Goal: Information Seeking & Learning: Learn about a topic

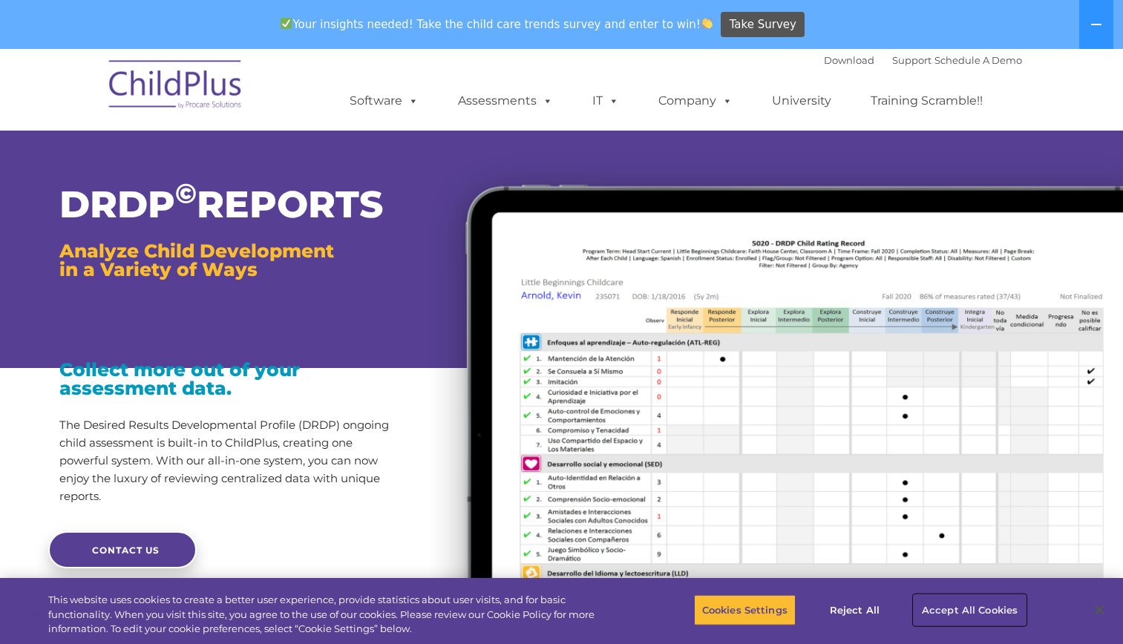
click at [1006, 608] on button "Accept All Cookies" at bounding box center [969, 609] width 112 height 31
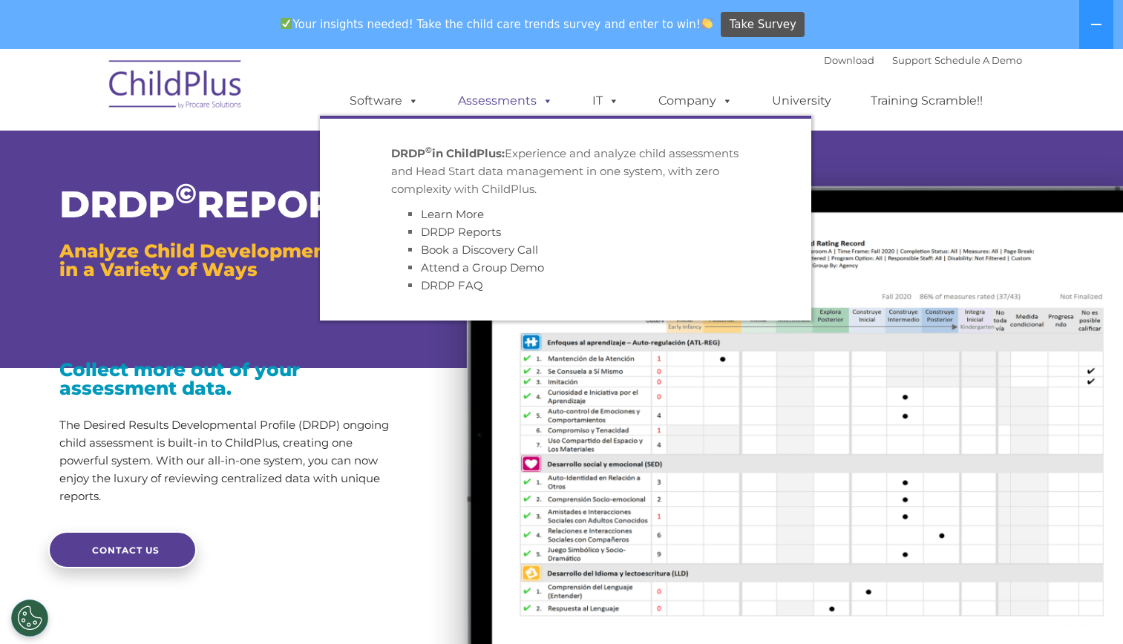
click at [542, 97] on span at bounding box center [544, 100] width 16 height 14
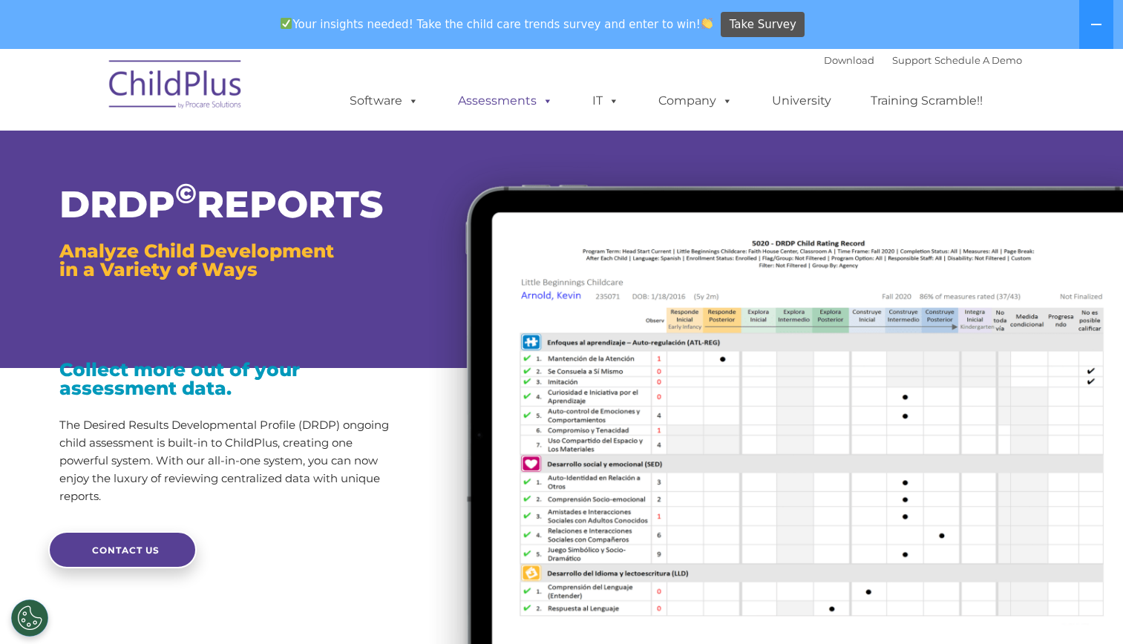
click at [526, 102] on link "Assessments" at bounding box center [505, 101] width 125 height 30
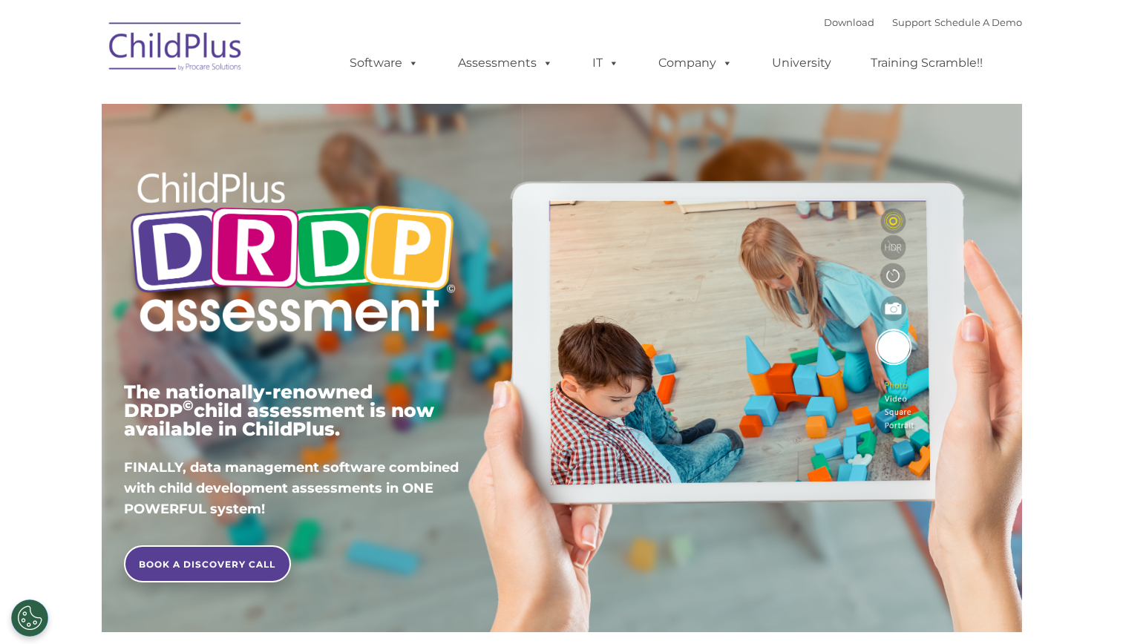
type input ""
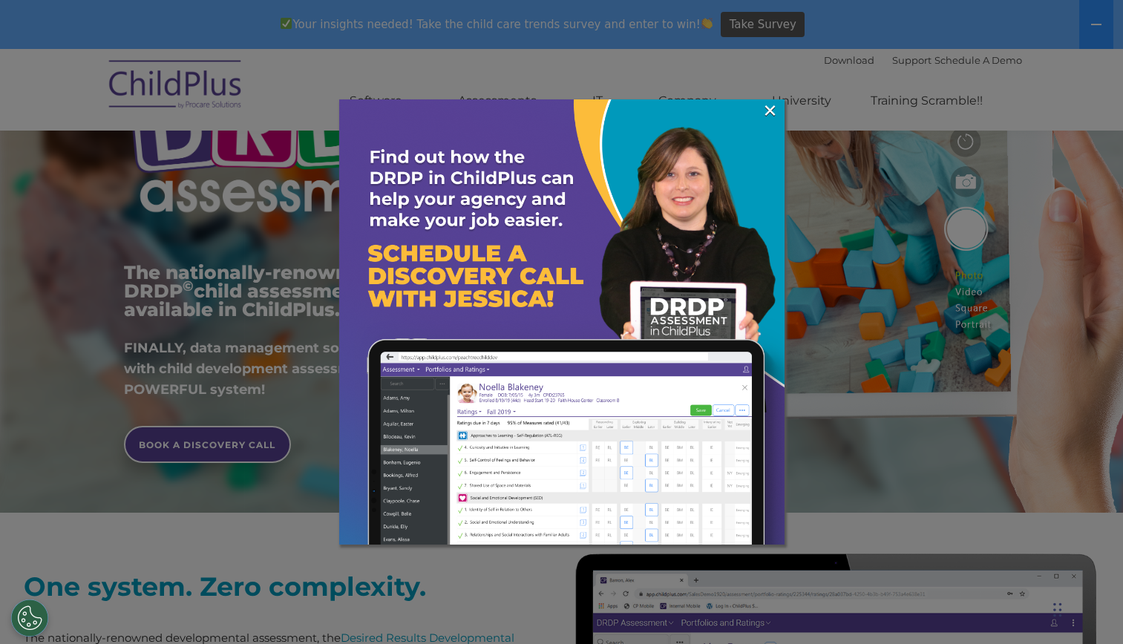
scroll to position [237, 0]
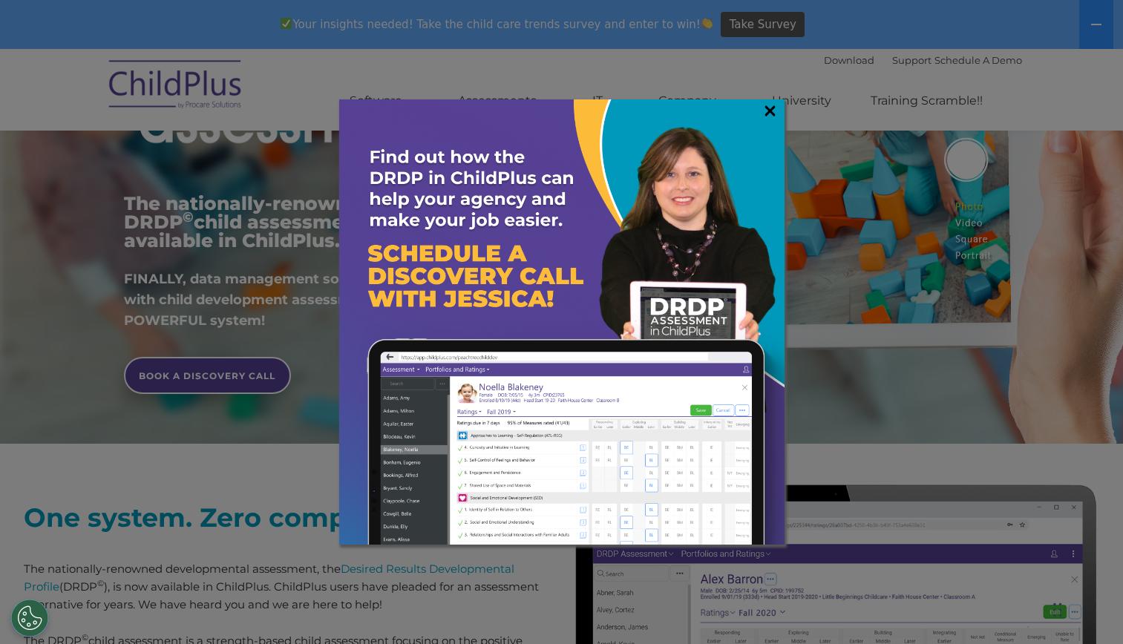
click at [772, 118] on link "×" at bounding box center [769, 110] width 17 height 15
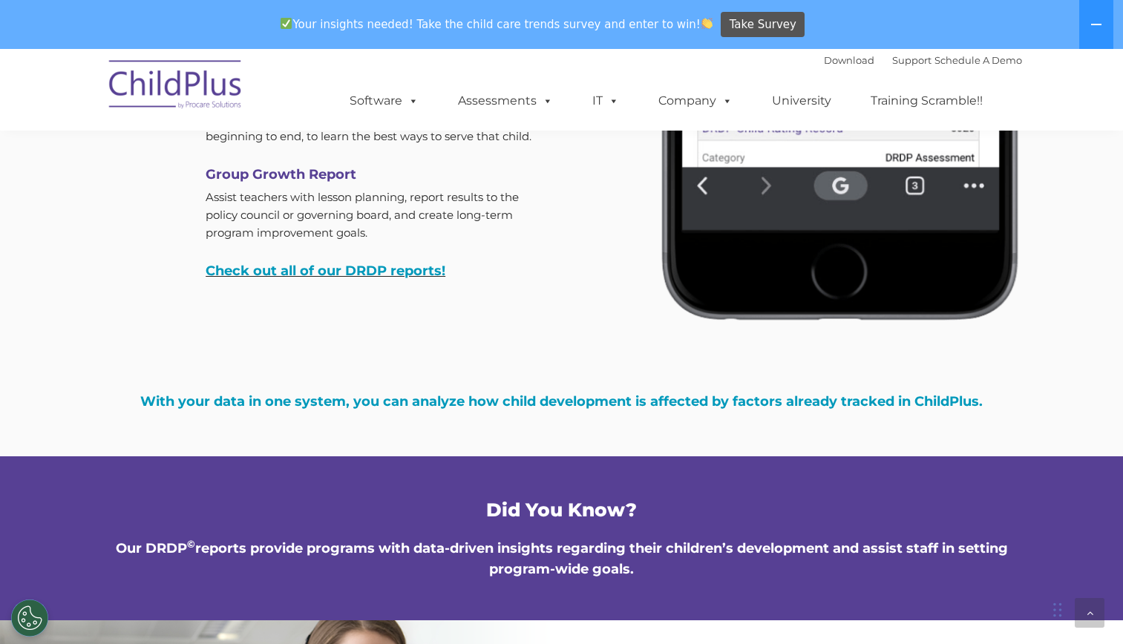
scroll to position [4758, 0]
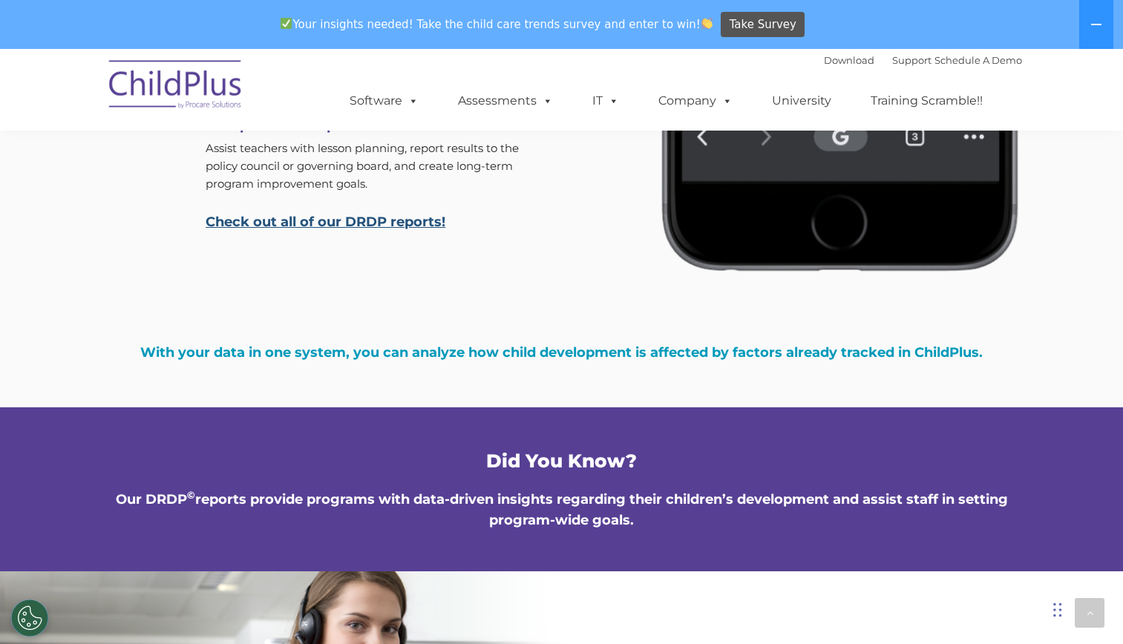
click at [383, 226] on link "Check out all of our DRDP reports!" at bounding box center [326, 222] width 240 height 16
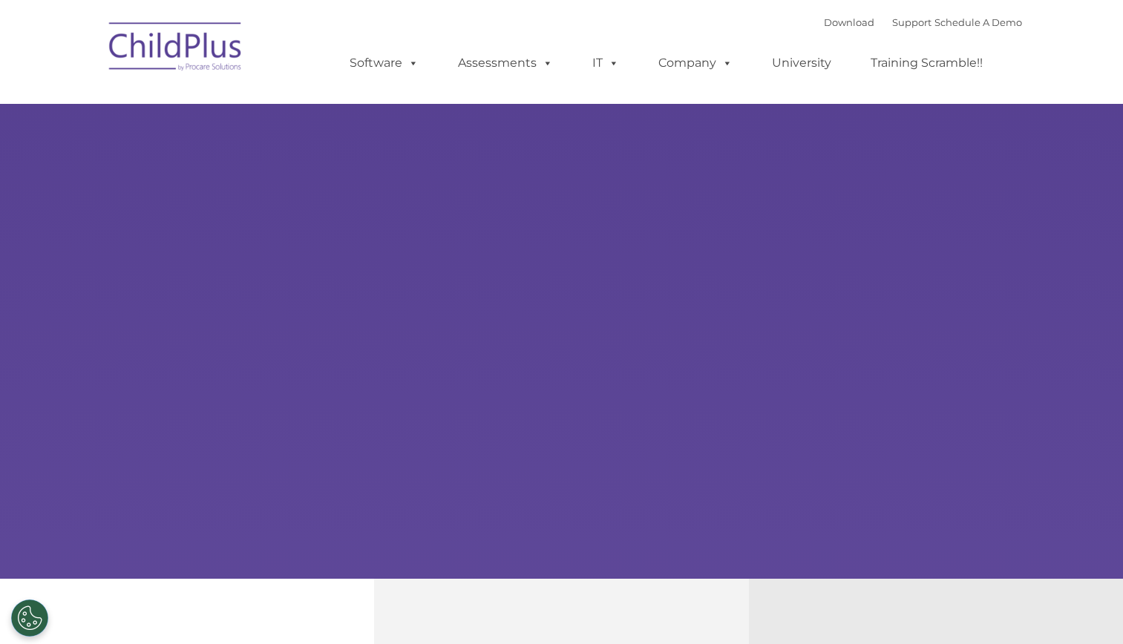
type input ""
select select "MEDIUM"
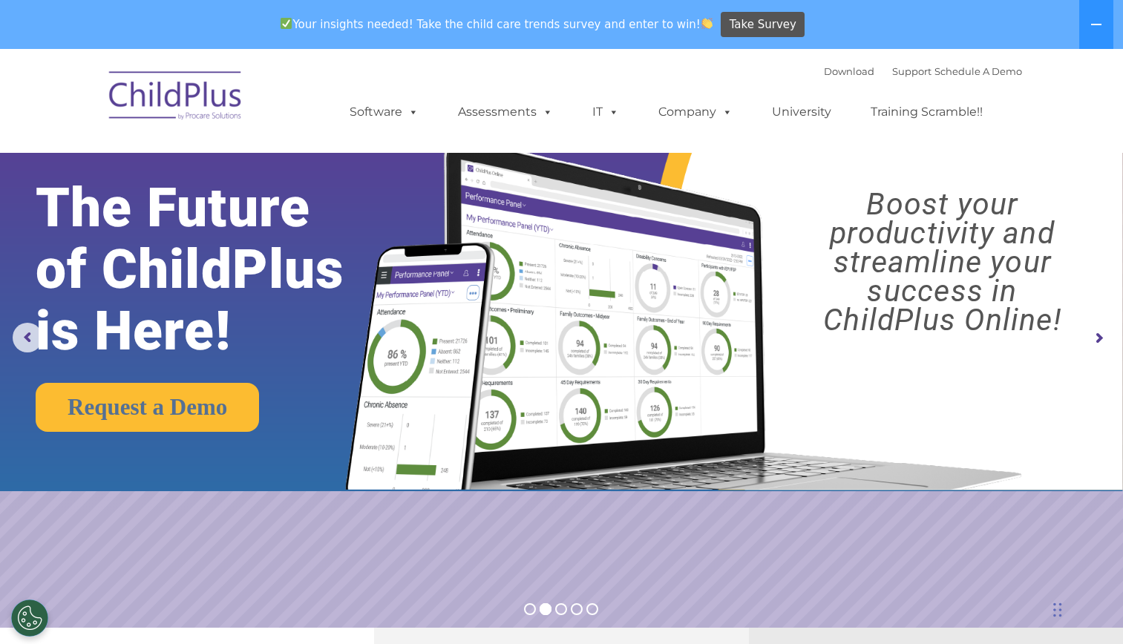
click at [1105, 333] on rs-arrow at bounding box center [1098, 338] width 30 height 30
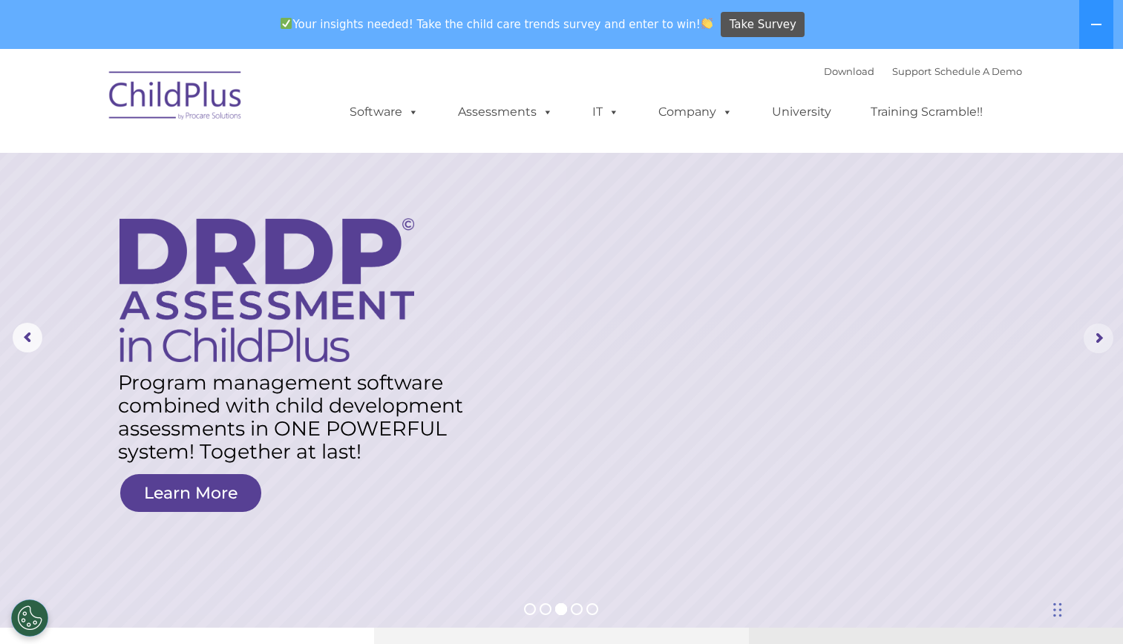
click at [1105, 333] on rs-arrow at bounding box center [1098, 338] width 30 height 30
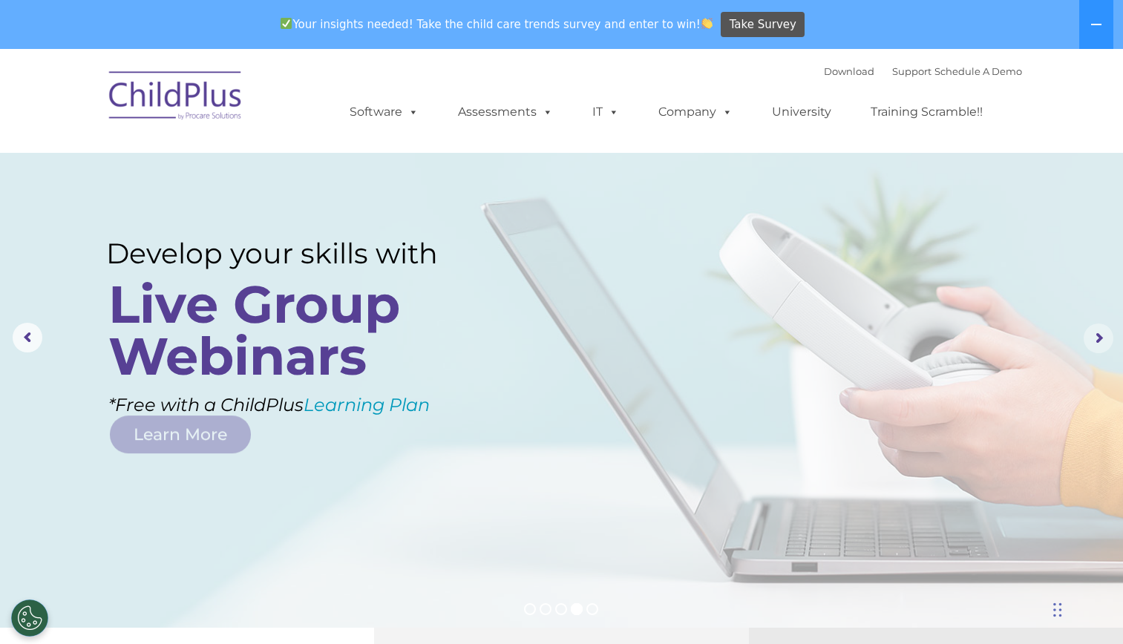
click at [1105, 333] on rs-arrow at bounding box center [1098, 338] width 30 height 30
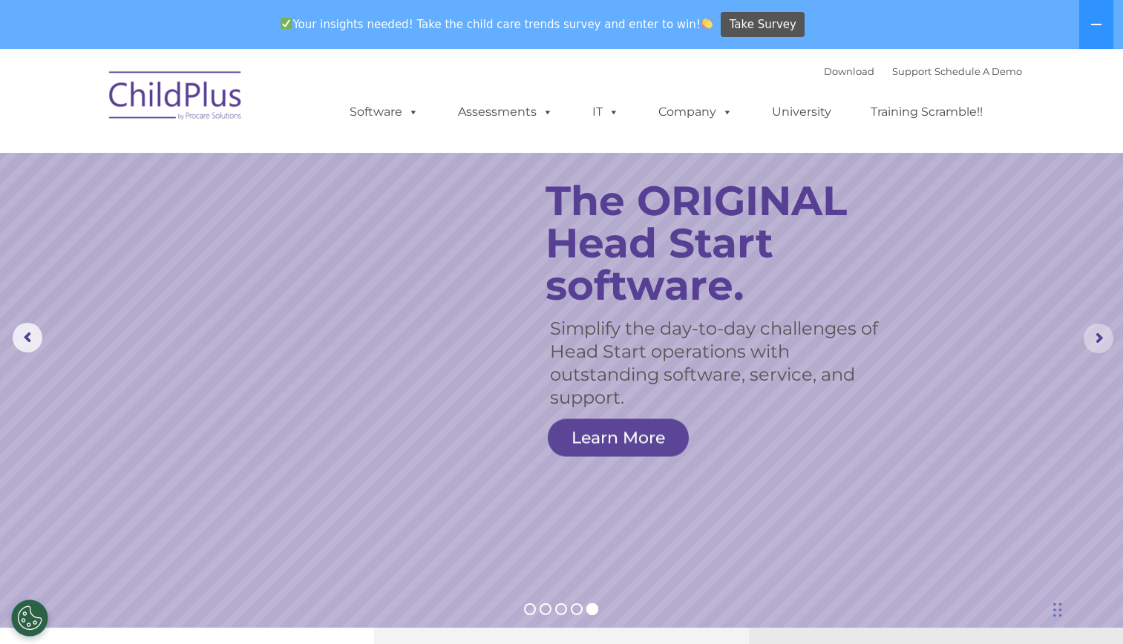
click at [1105, 333] on rs-arrow at bounding box center [1098, 338] width 30 height 30
